Goal: Task Accomplishment & Management: Manage account settings

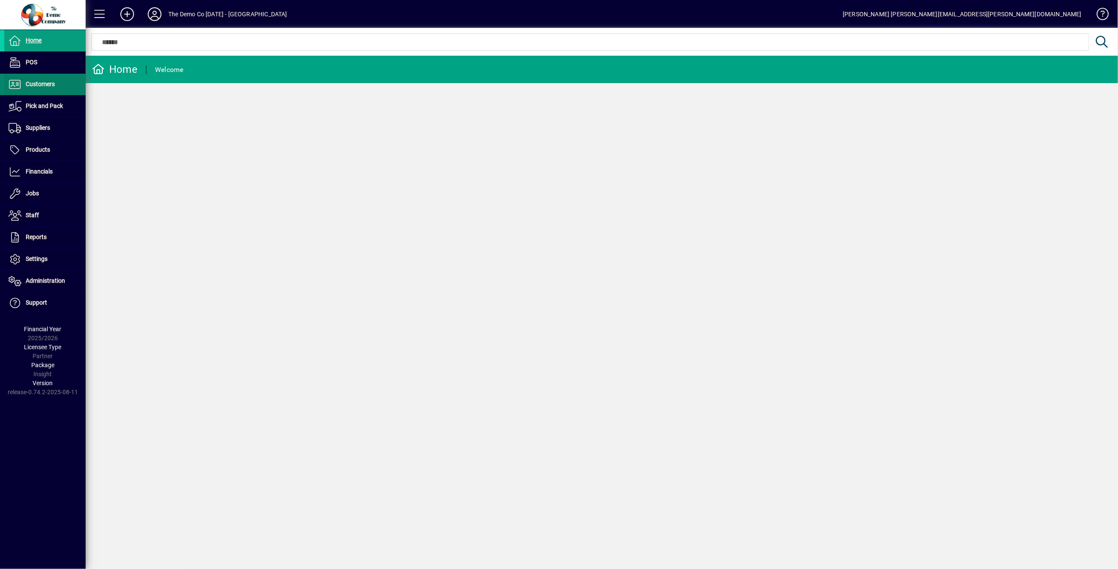
click at [55, 87] on span at bounding box center [44, 84] width 81 height 21
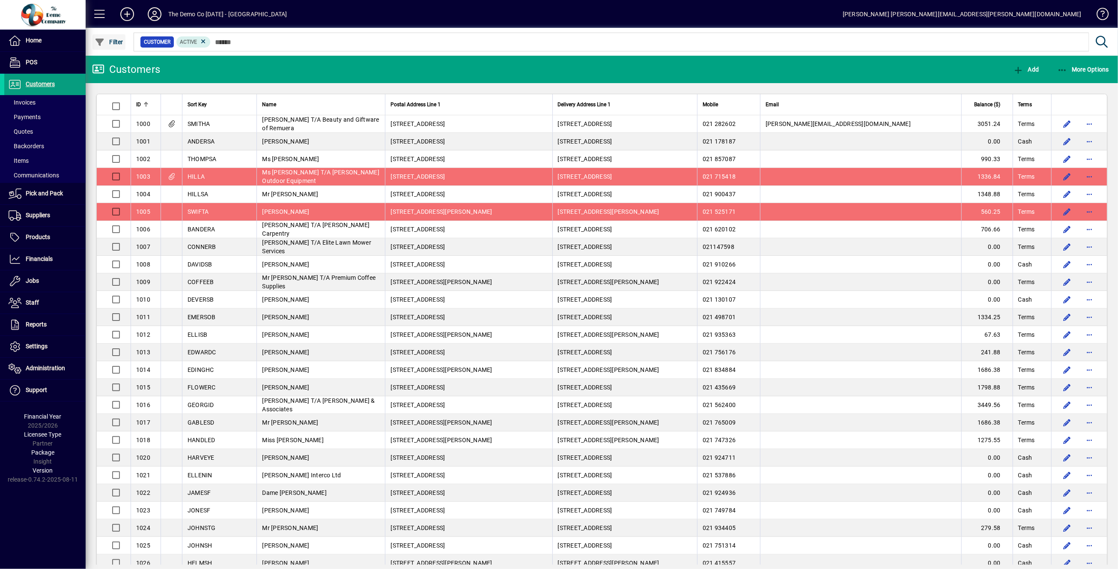
click at [116, 40] on span "Filter" at bounding box center [109, 42] width 29 height 7
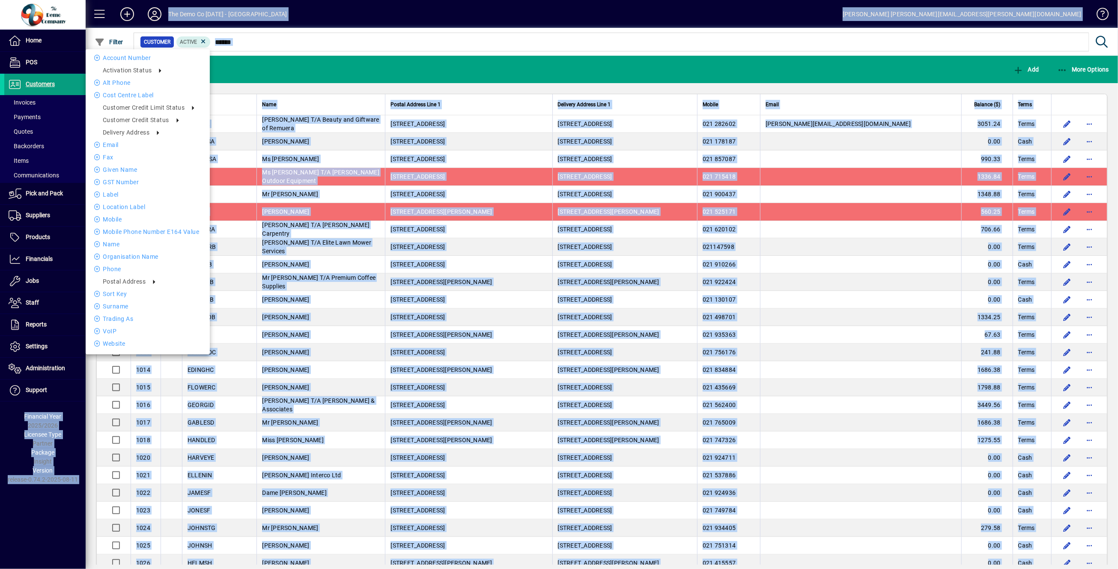
drag, startPoint x: 1117, startPoint y: 186, endPoint x: 1123, endPoint y: 392, distance: 206.5
click at [1118, 392] on html "Home POS Customers Invoices Payments Quotes Backorders Items Communications Pic…" at bounding box center [559, 284] width 1118 height 569
click at [409, 35] on div at bounding box center [559, 284] width 1118 height 569
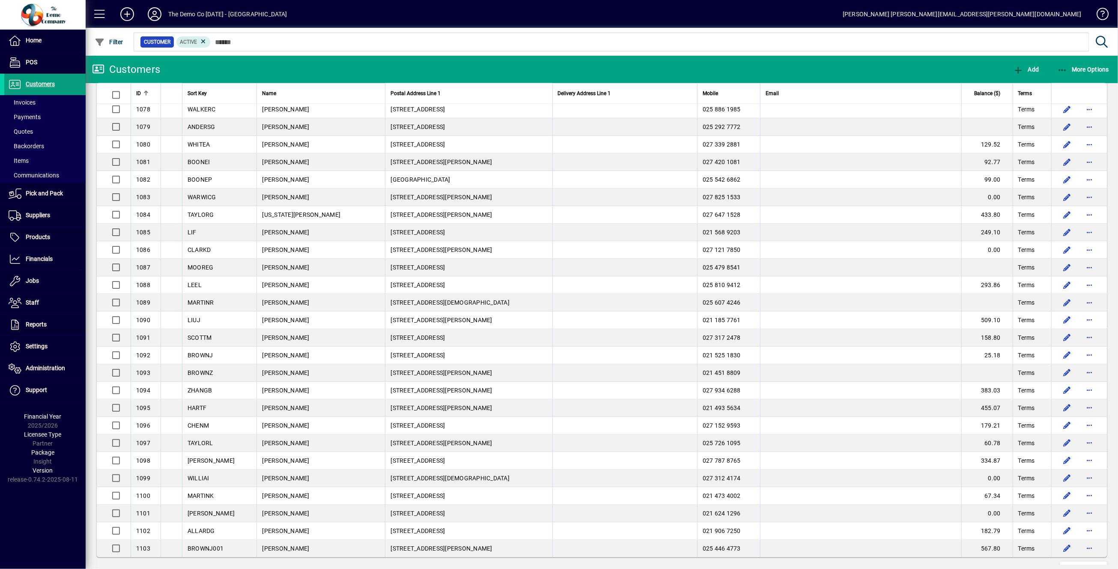
scroll to position [1326, 0]
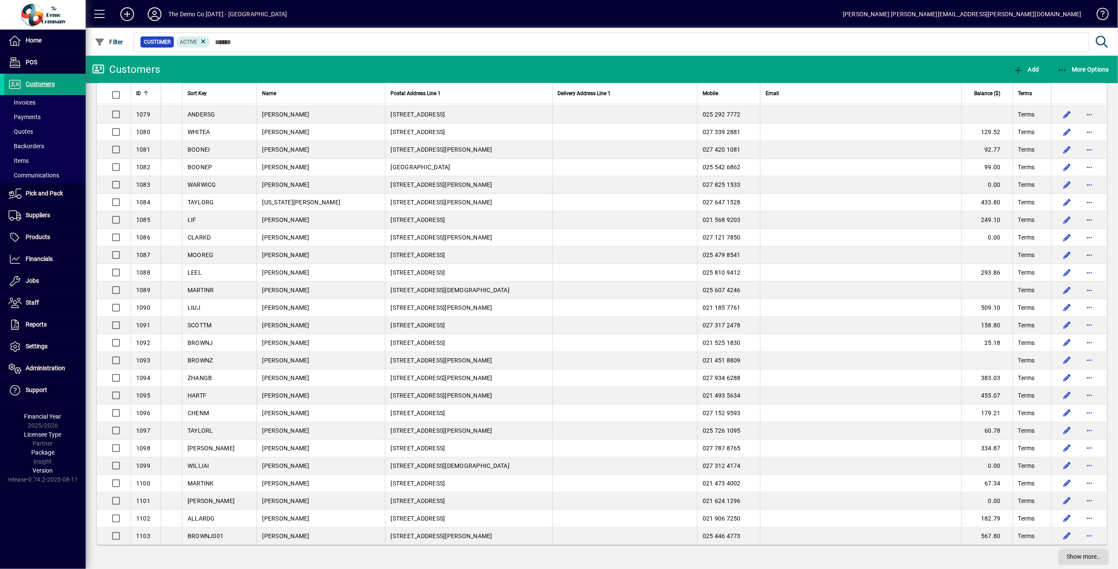
click at [1076, 552] on span "Show more…" at bounding box center [1084, 556] width 34 height 9
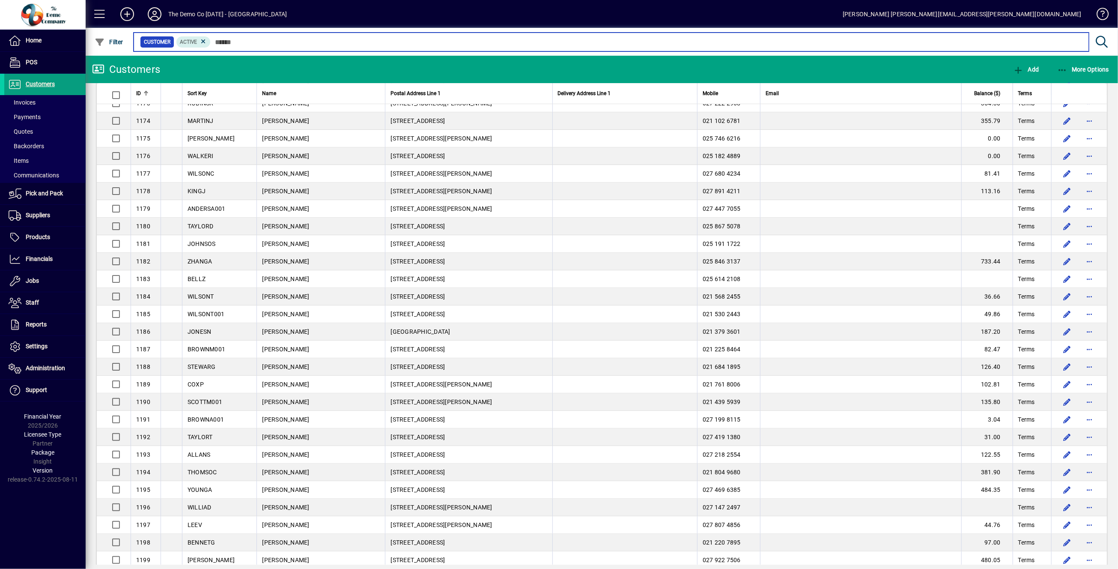
scroll to position [3067, 0]
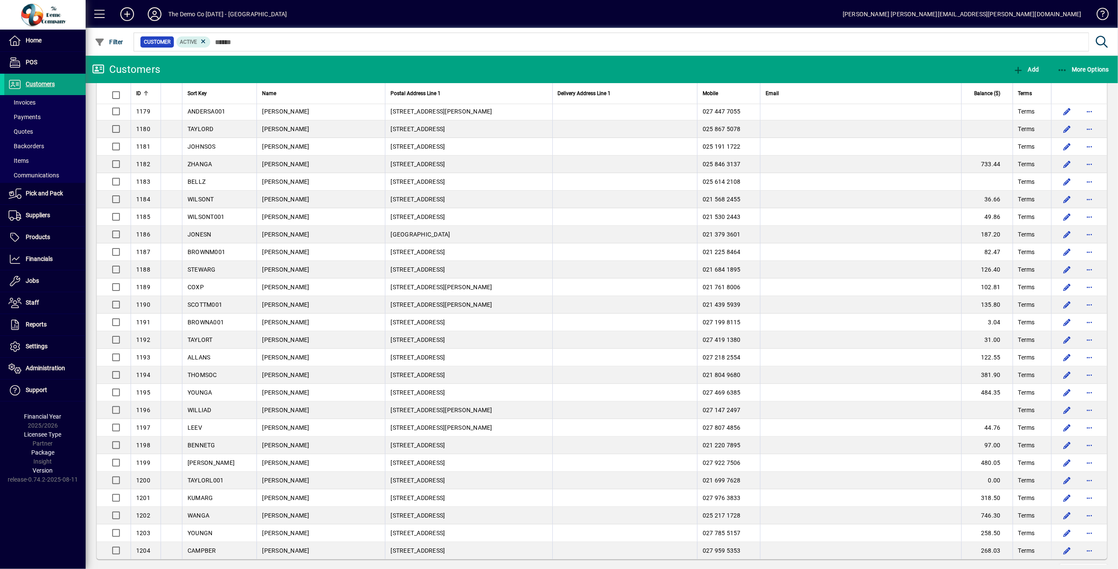
click at [949, 489] on td at bounding box center [860, 498] width 201 height 18
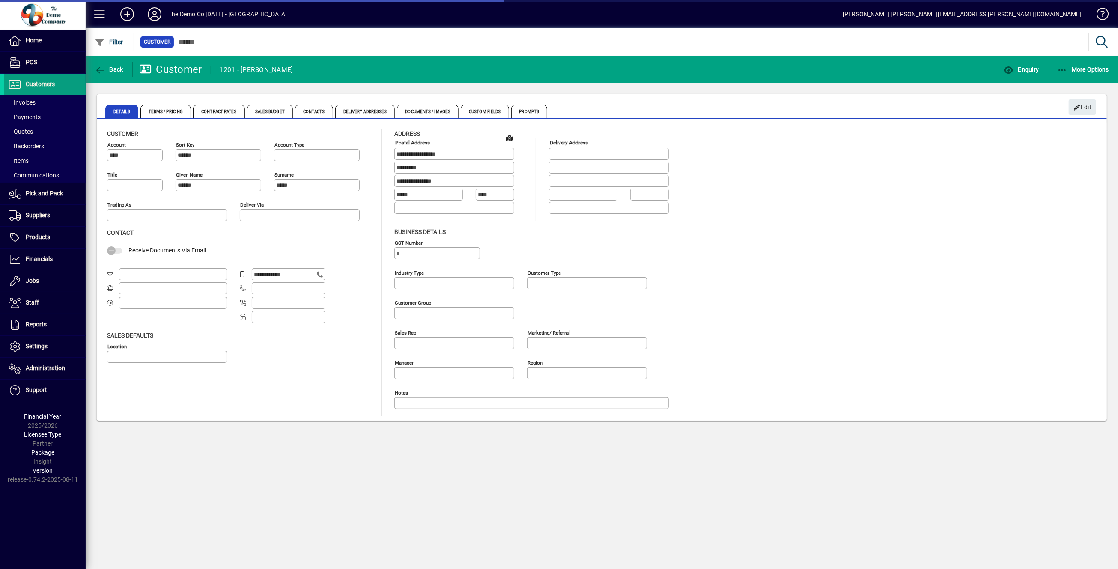
type input "**********"
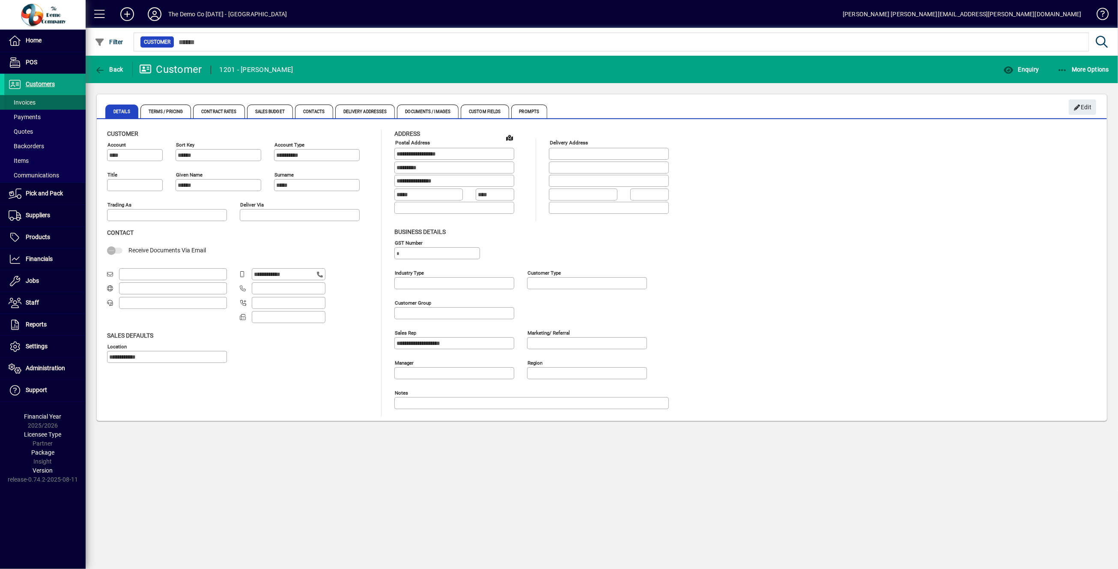
click at [27, 103] on span "Invoices" at bounding box center [22, 102] width 27 height 7
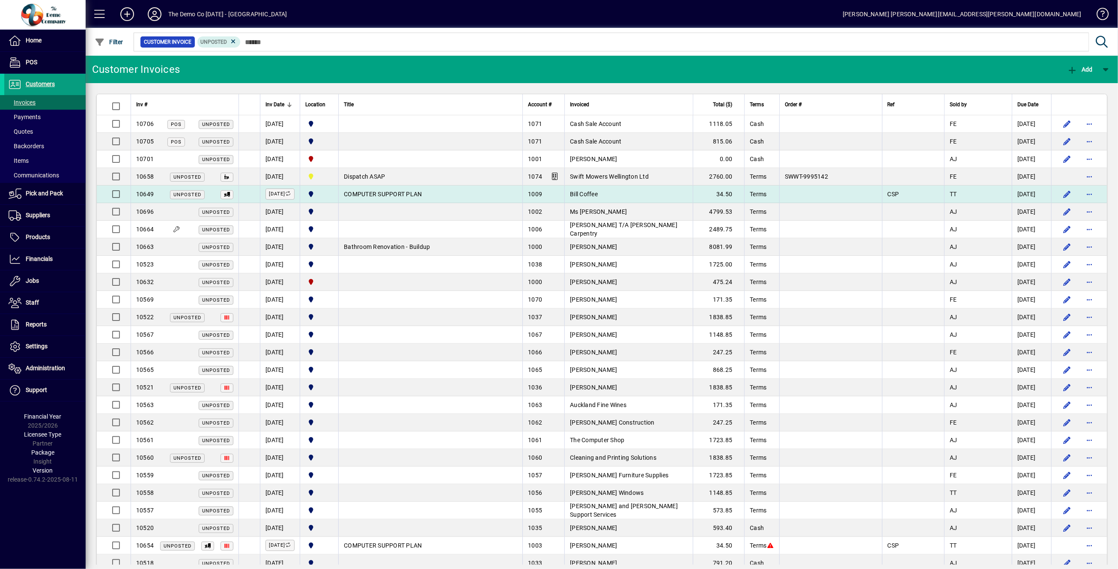
click at [588, 197] on td "Bill Coffee" at bounding box center [628, 194] width 128 height 18
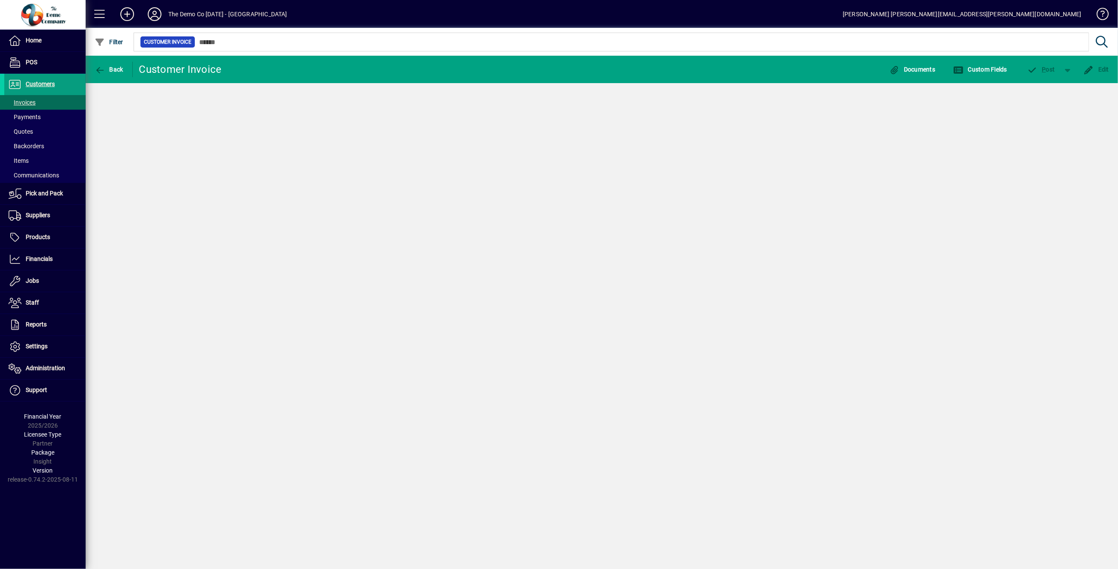
click at [588, 197] on div "Back Customer Invoice Documents Custom Fields P ost Edit" at bounding box center [602, 312] width 1032 height 513
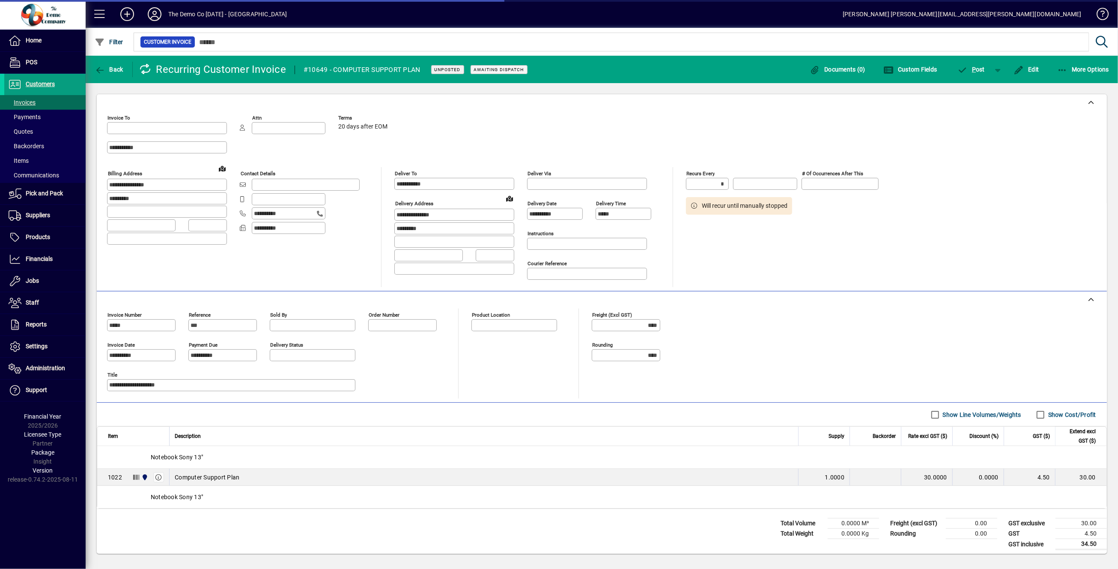
type input "********"
type input "**********"
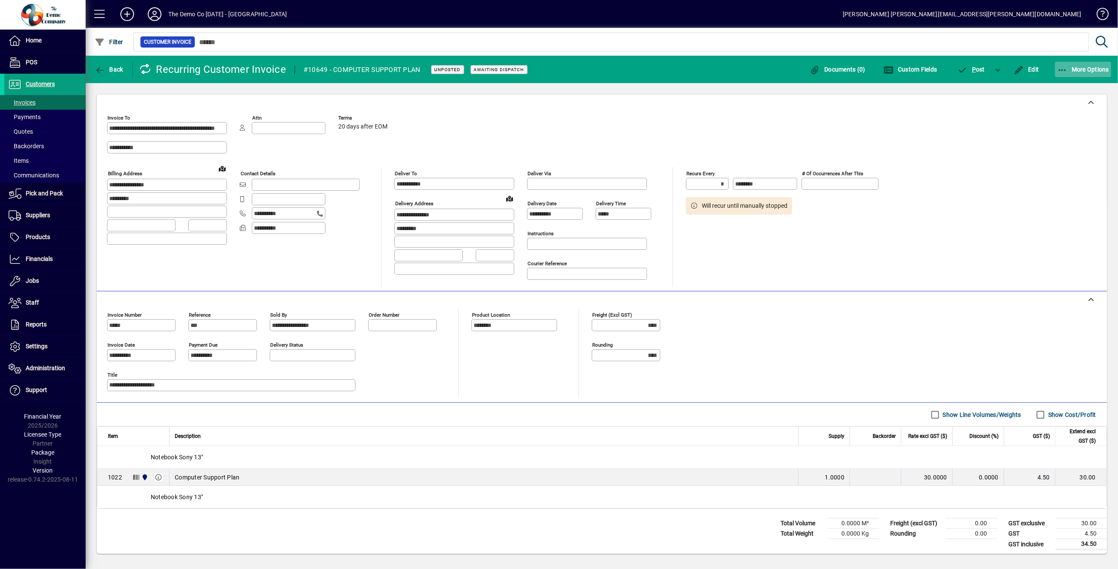
click at [1061, 71] on icon "button" at bounding box center [1062, 70] width 11 height 9
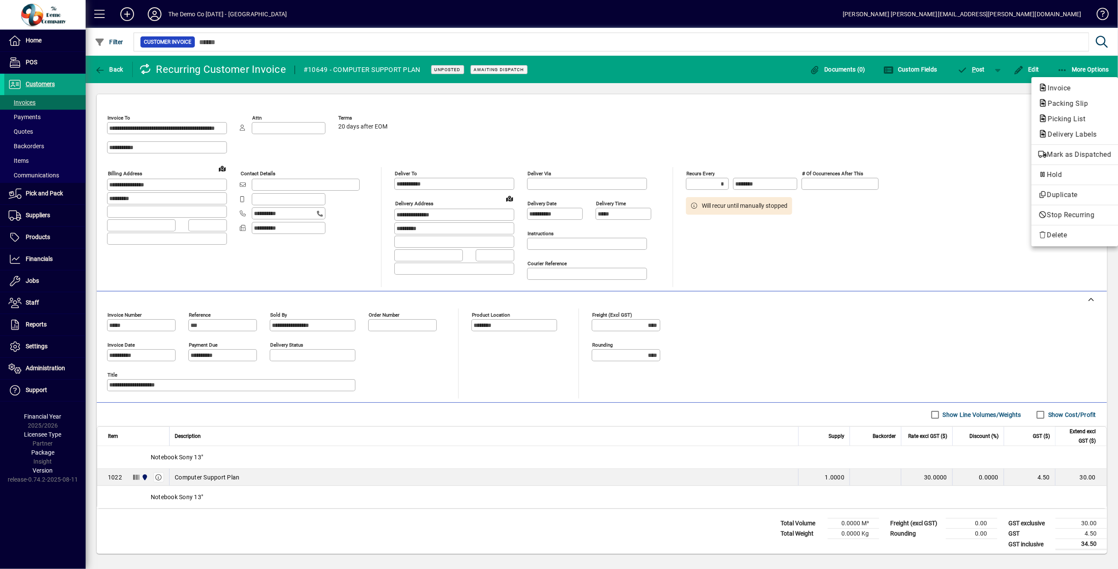
click at [986, 135] on div at bounding box center [559, 284] width 1118 height 569
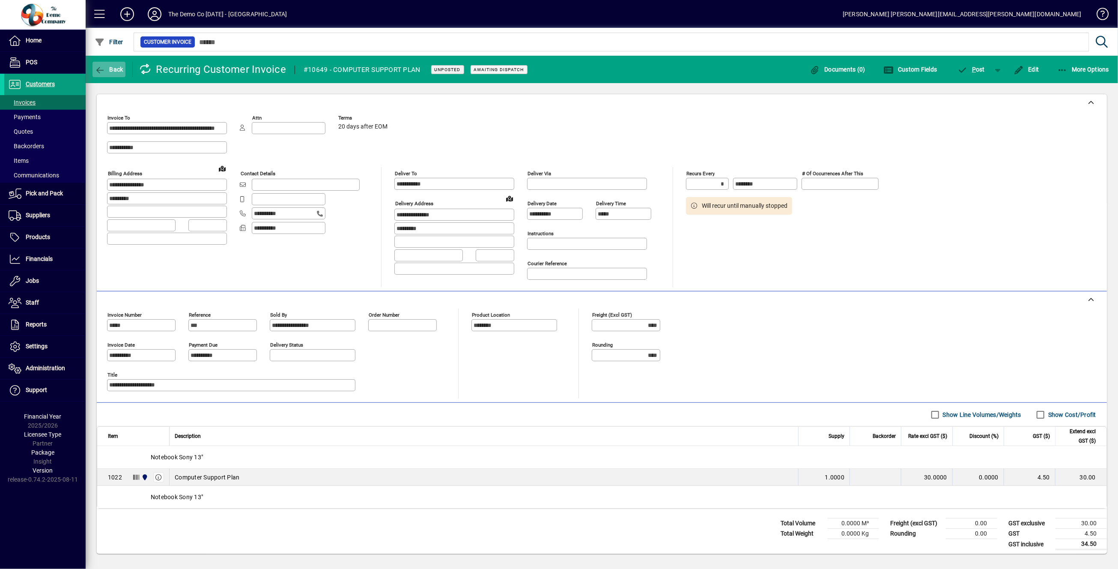
click at [99, 71] on icon "button" at bounding box center [100, 70] width 11 height 9
